Goal: Check status: Check status

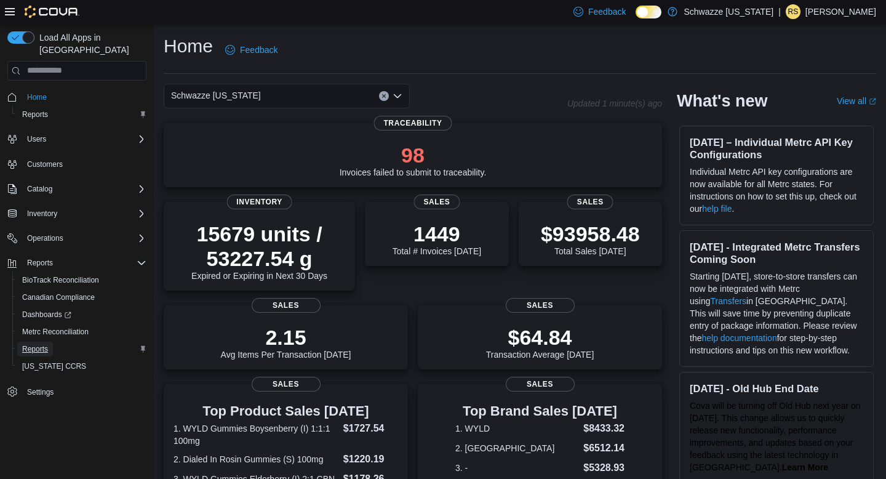
click at [38, 344] on span "Reports" at bounding box center [35, 349] width 26 height 10
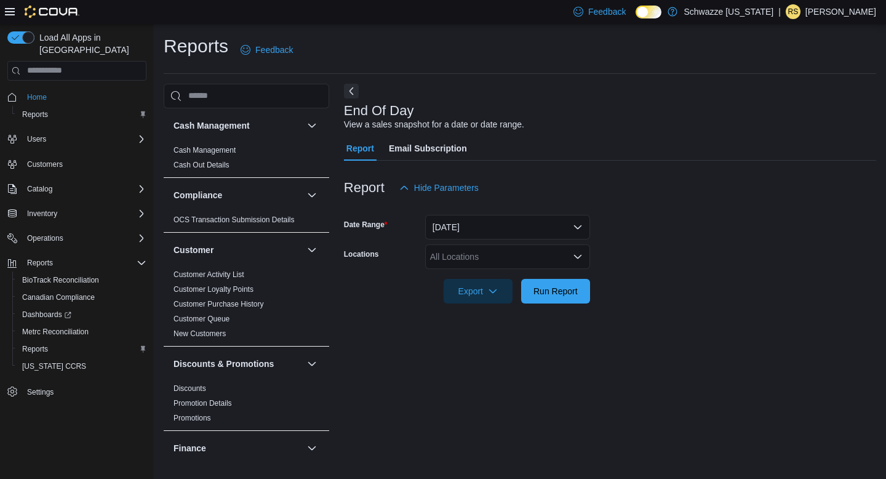
click at [453, 256] on div "All Locations" at bounding box center [507, 256] width 165 height 25
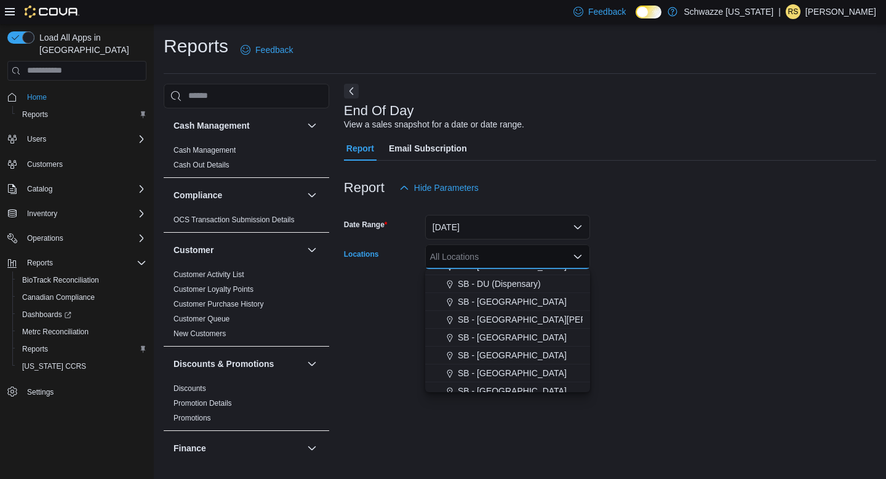
scroll to position [294, 0]
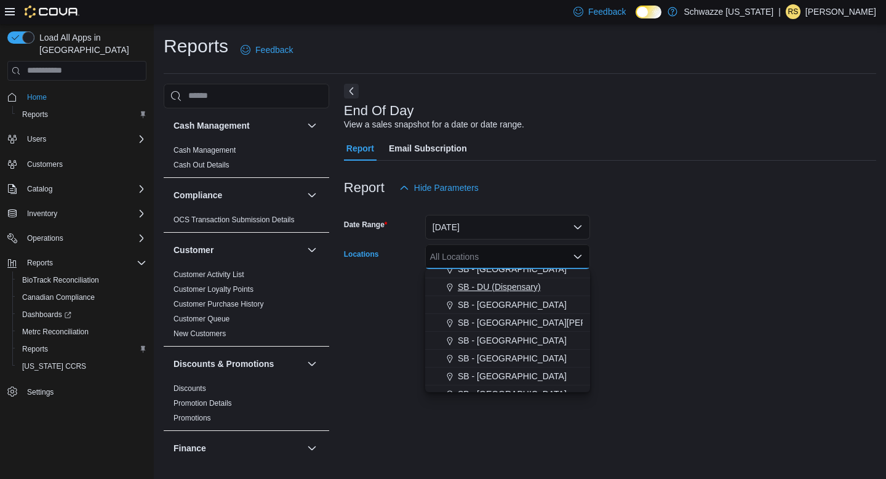
click at [482, 289] on span "SB - DU (Dispensary)" at bounding box center [499, 287] width 83 height 12
click at [687, 250] on form "Date Range Today Locations SB - DU (Dispensary) Combo box. Selected. SB - DU (D…" at bounding box center [610, 251] width 532 height 103
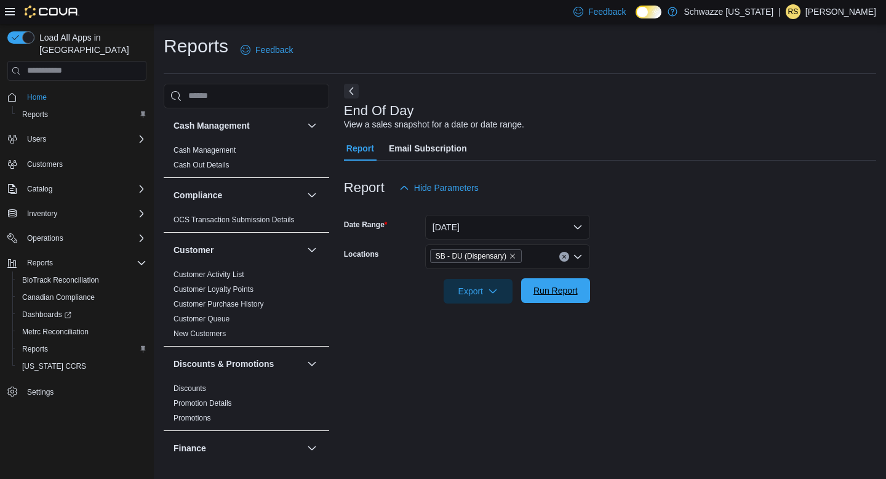
click at [554, 300] on span "Run Report" at bounding box center [556, 290] width 54 height 25
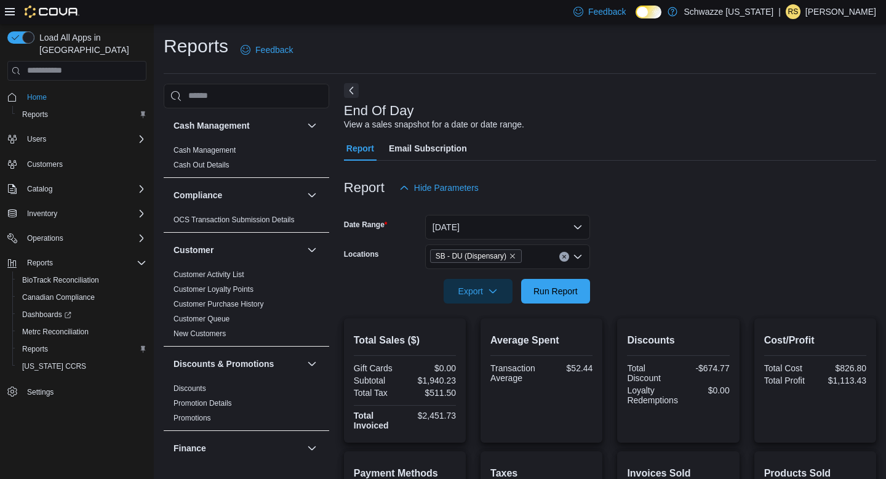
click at [352, 91] on button "Next" at bounding box center [351, 90] width 15 height 15
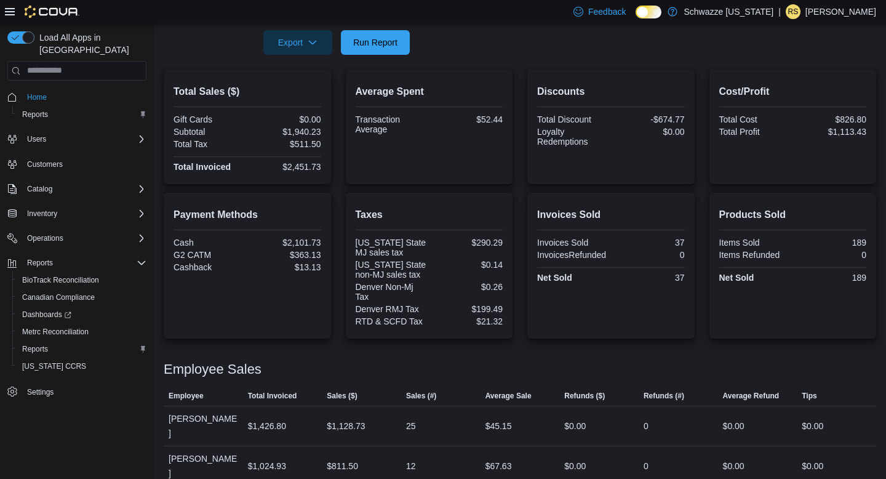
scroll to position [251, 0]
